Goal: Register for event/course

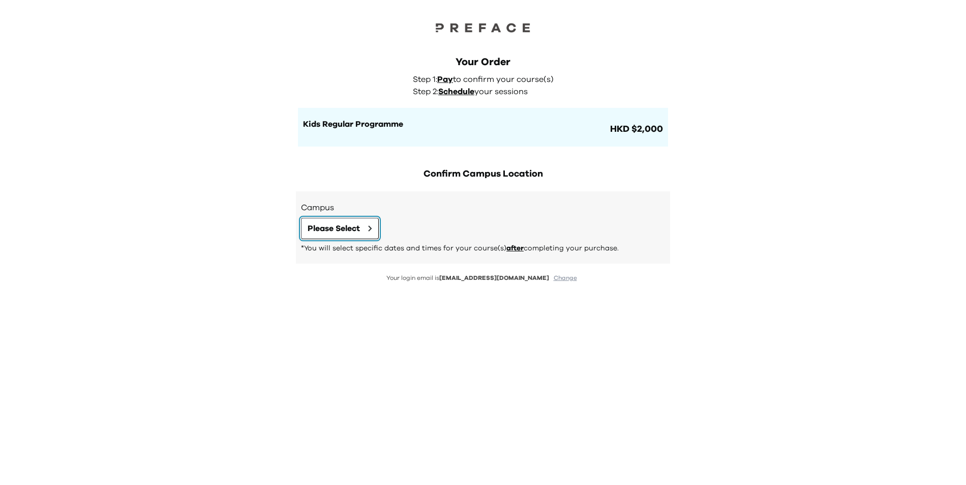
click at [355, 229] on span "Please Select" at bounding box center [334, 228] width 52 height 12
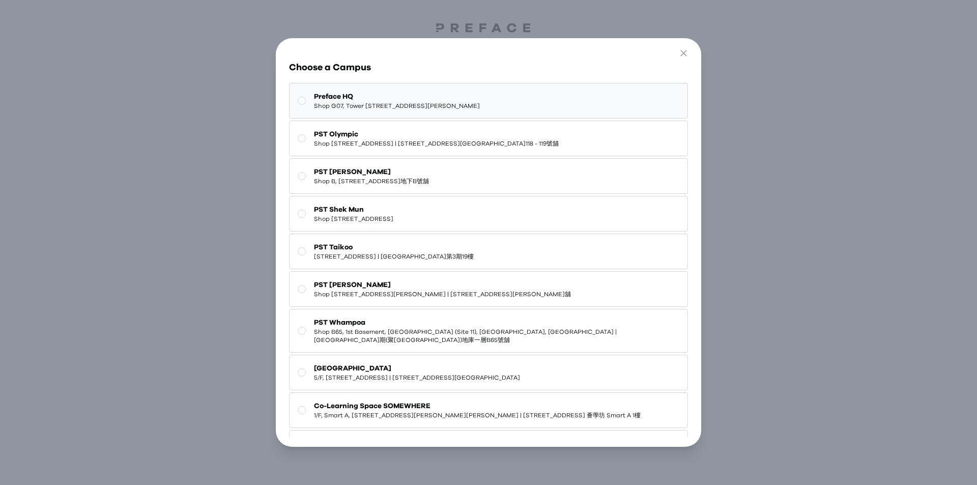
click at [384, 97] on span "Preface HQ" at bounding box center [397, 97] width 166 height 10
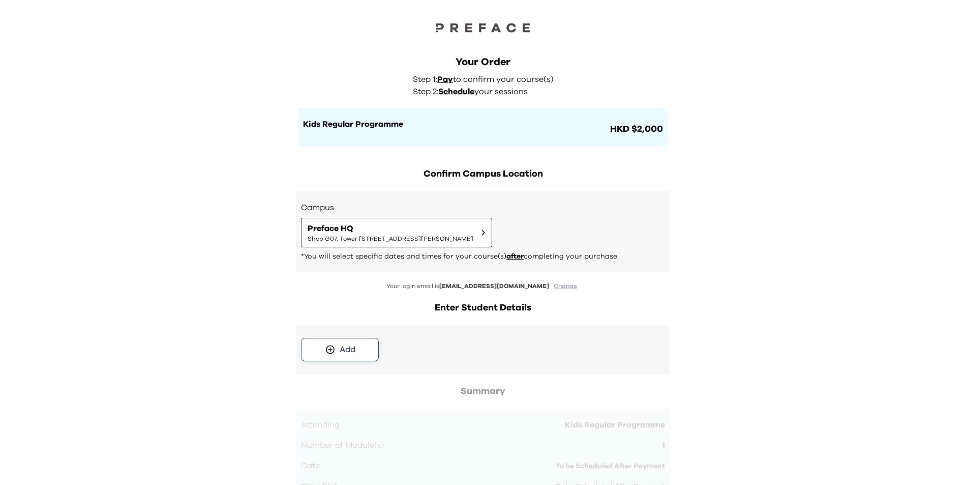
click at [346, 343] on div "Add" at bounding box center [348, 349] width 16 height 12
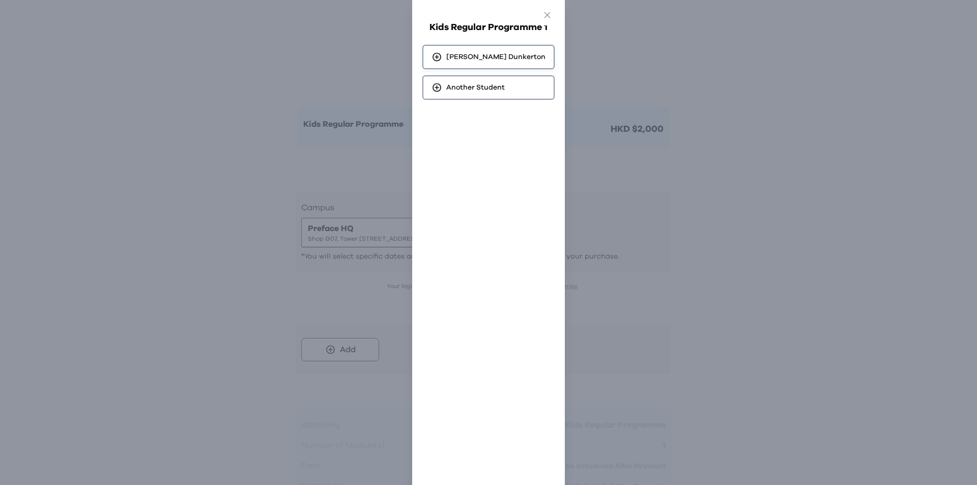
click at [480, 55] on span "[PERSON_NAME]" at bounding box center [495, 57] width 99 height 10
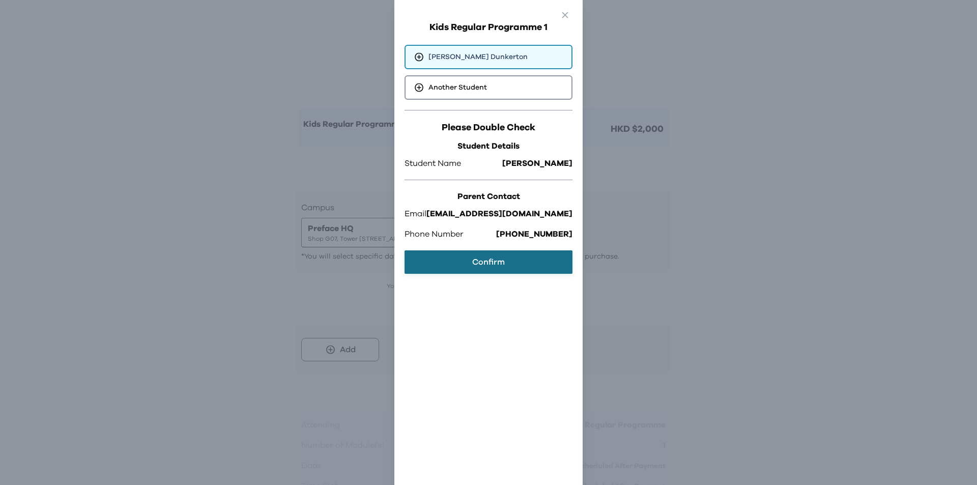
click at [479, 260] on button "Confirm" at bounding box center [488, 261] width 168 height 23
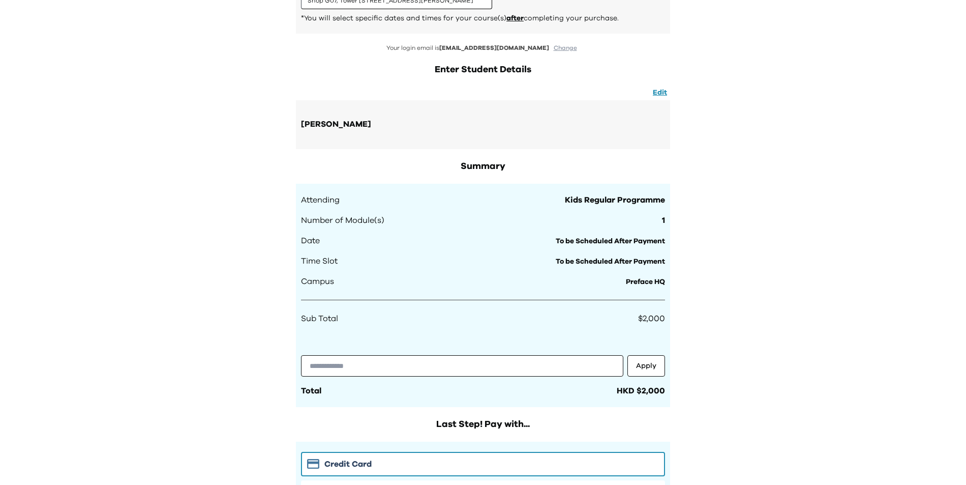
scroll to position [450, 0]
